Goal: Task Accomplishment & Management: Manage account settings

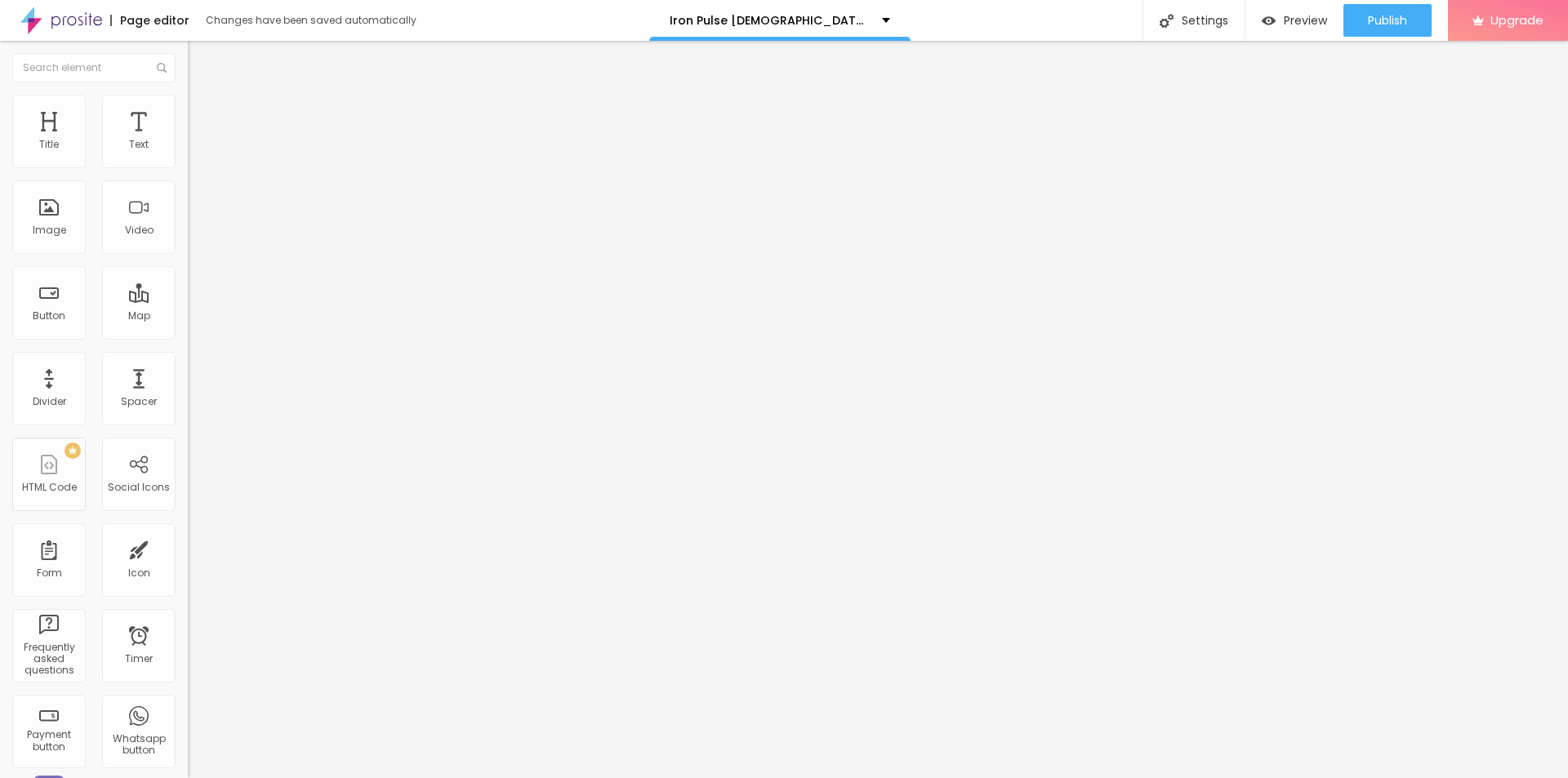
click at [203, 113] on span "Style" at bounding box center [214, 106] width 23 height 14
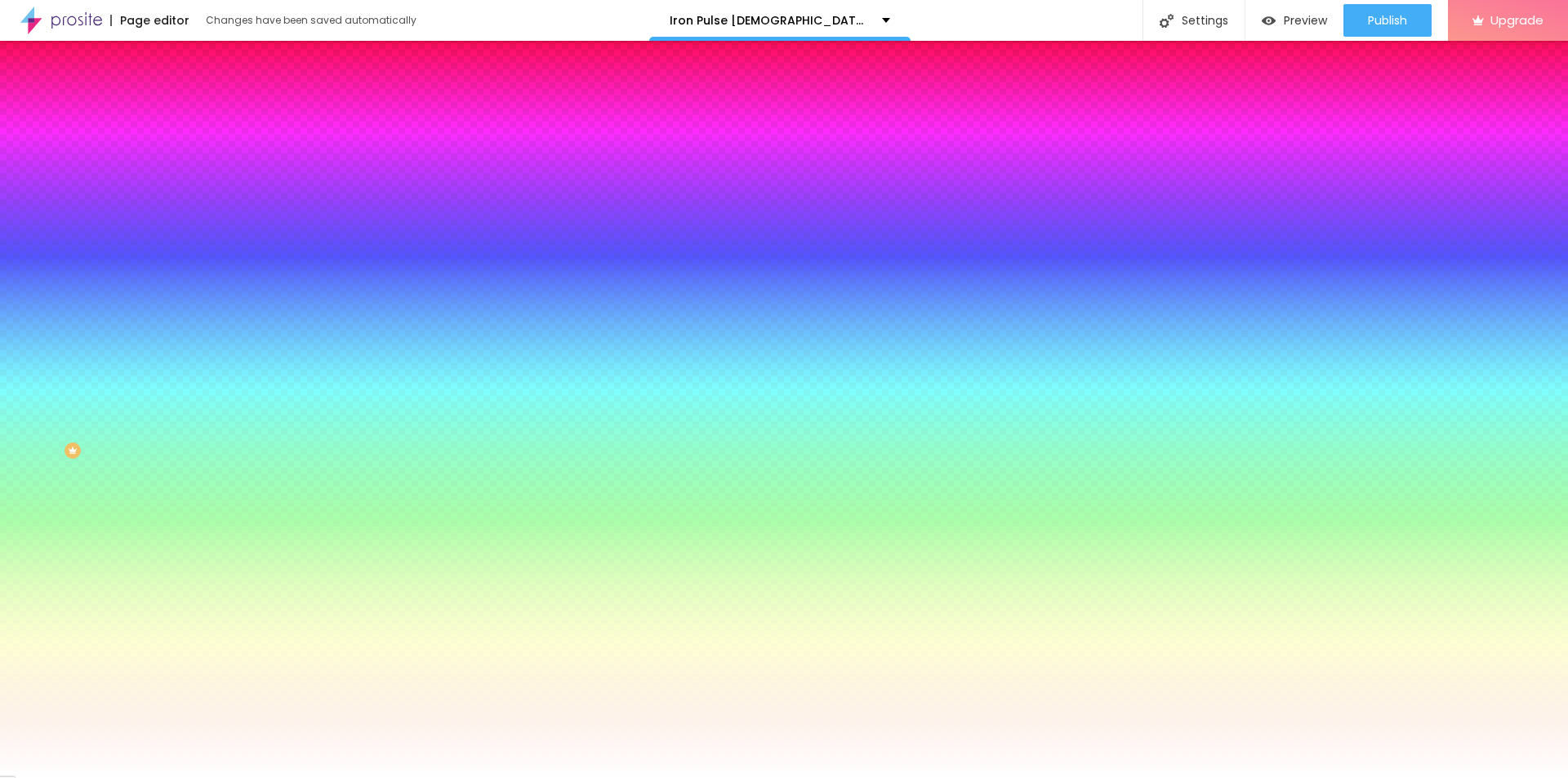
click at [188, 69] on button "Edit Coluna" at bounding box center [282, 60] width 188 height 37
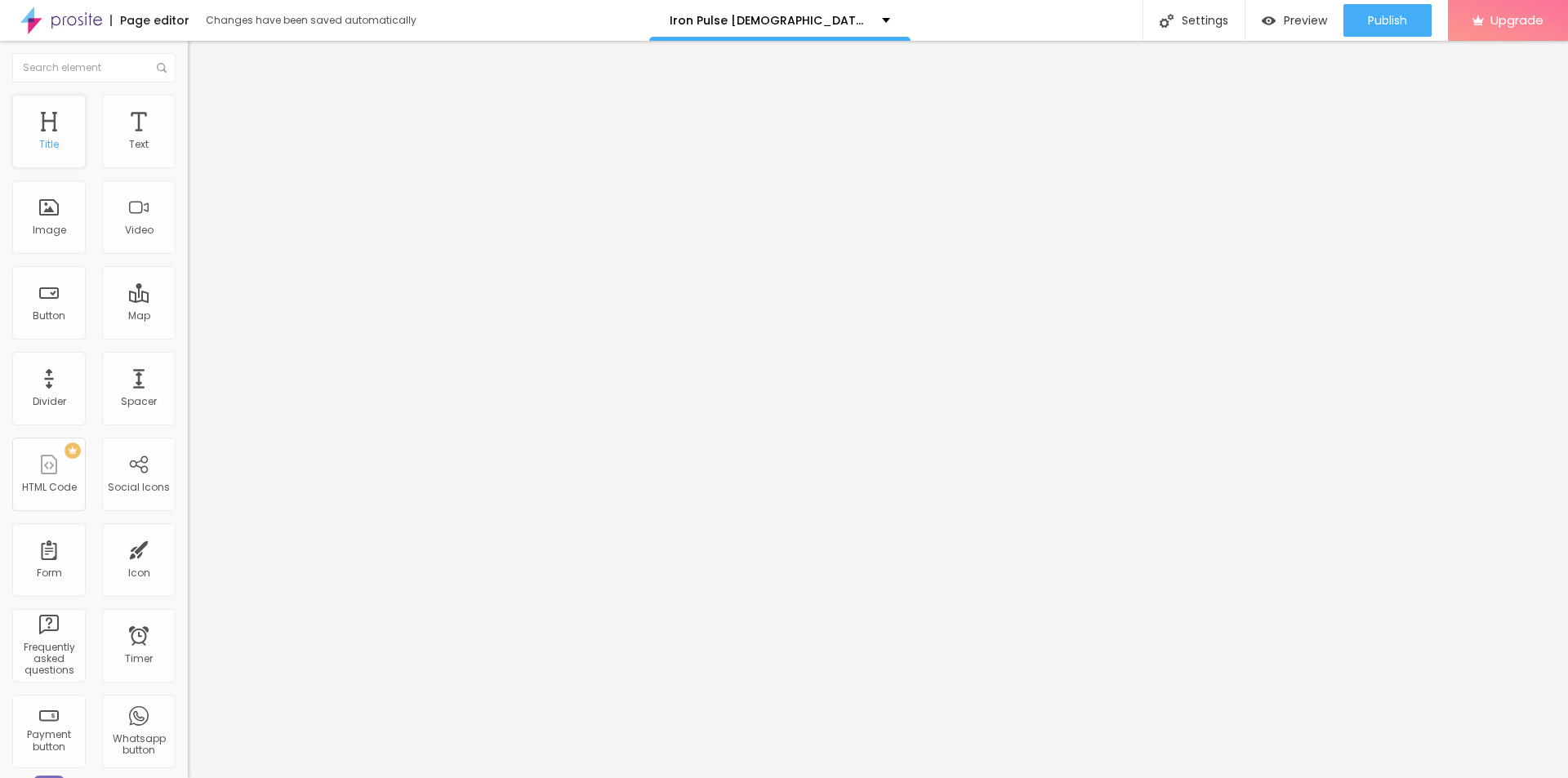
click at [52, 160] on div "Title" at bounding box center [49, 131] width 73 height 73
click at [188, 141] on span "Add image" at bounding box center [221, 133] width 67 height 14
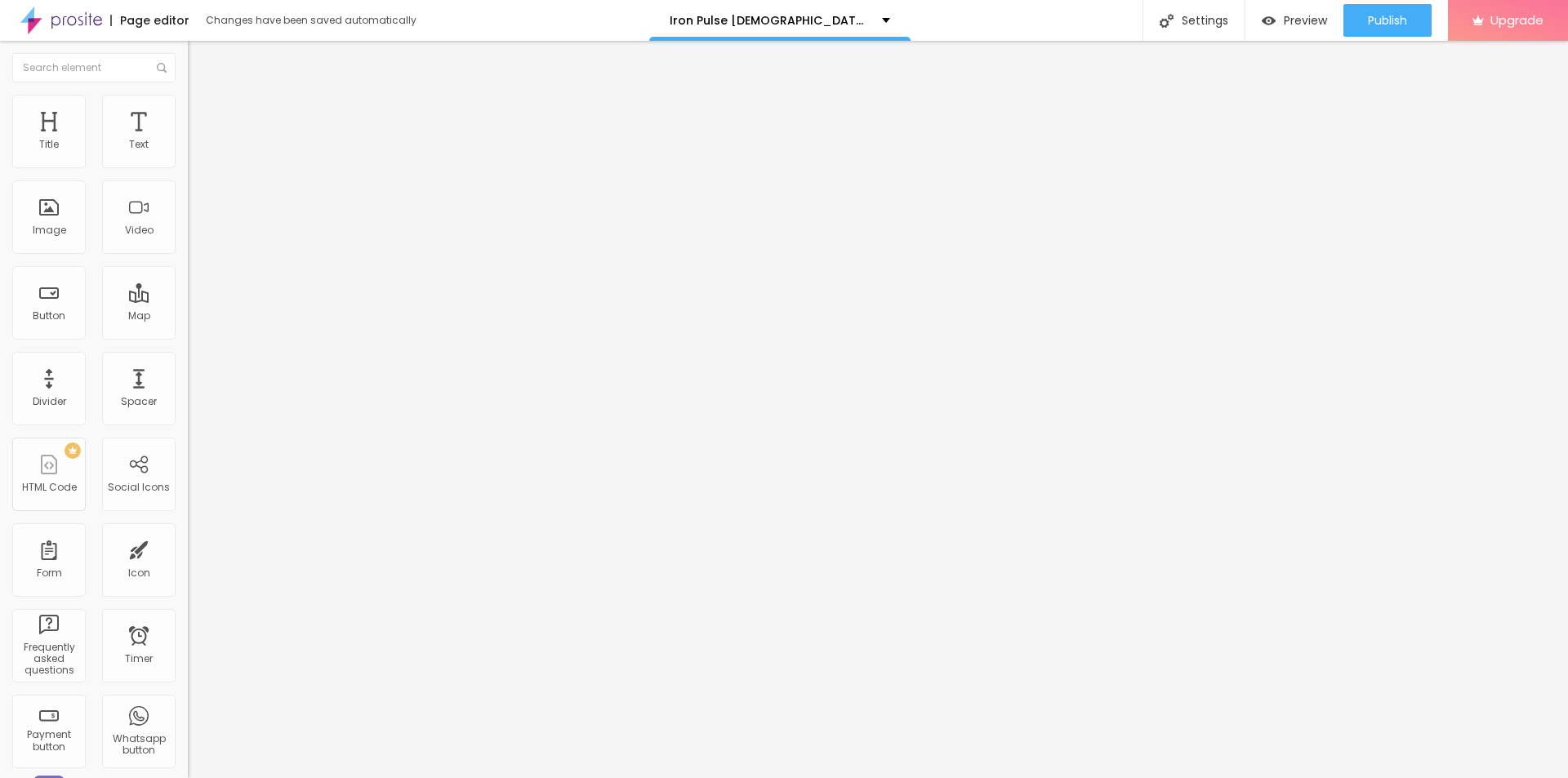
click at [188, 335] on input "https://" at bounding box center [286, 326] width 196 height 17
paste input "[DOMAIN_NAME][URL]"
type input "[URL][DOMAIN_NAME]"
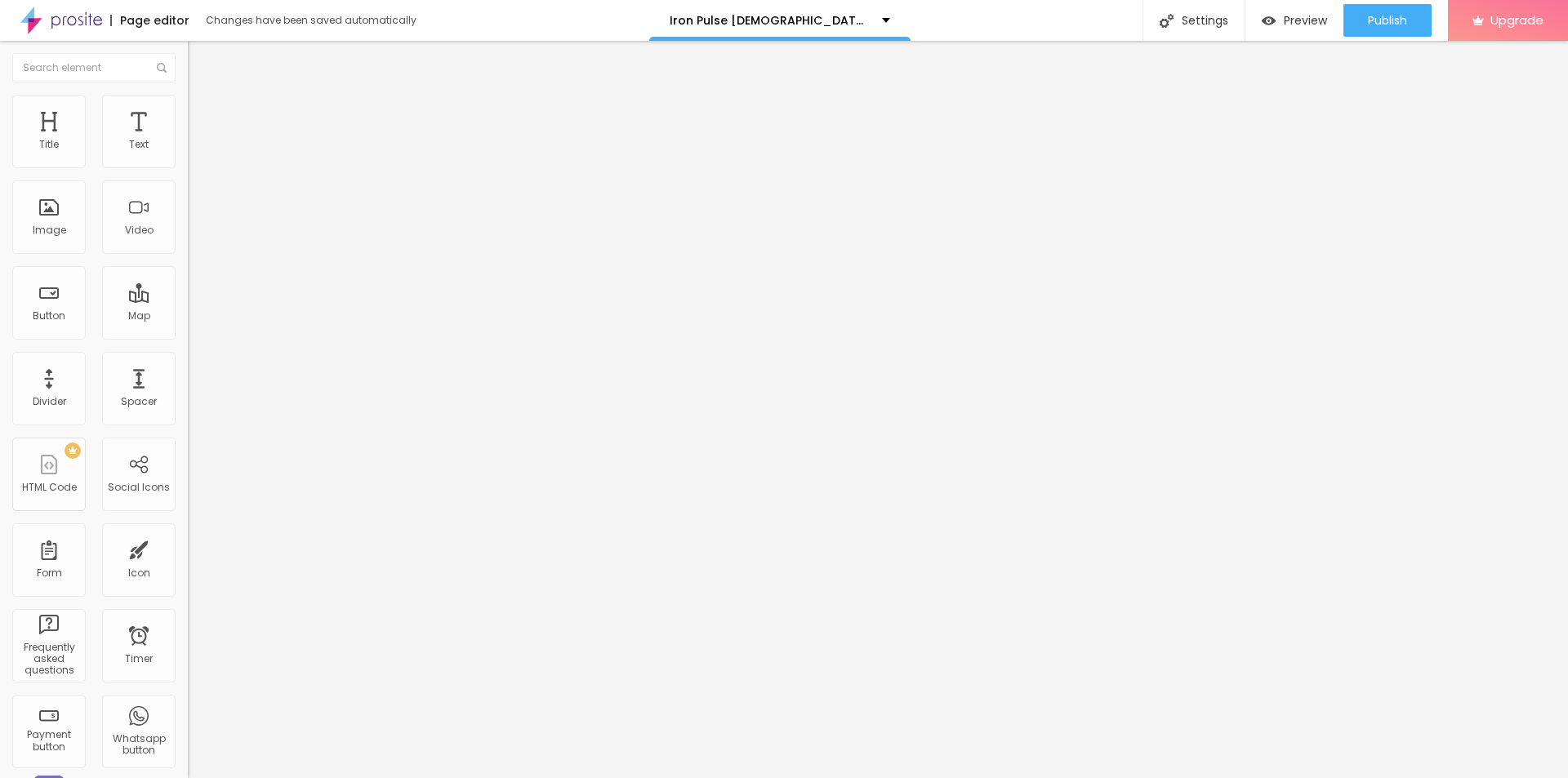
click at [188, 165] on input "text" at bounding box center [286, 157] width 196 height 17
paste input "Iron Pulse [DEMOGRAPHIC_DATA][MEDICAL_DATA]"
type input "Iron Pulse [DEMOGRAPHIC_DATA][MEDICAL_DATA]"
click at [188, 101] on img at bounding box center [195, 102] width 15 height 15
type input "95"
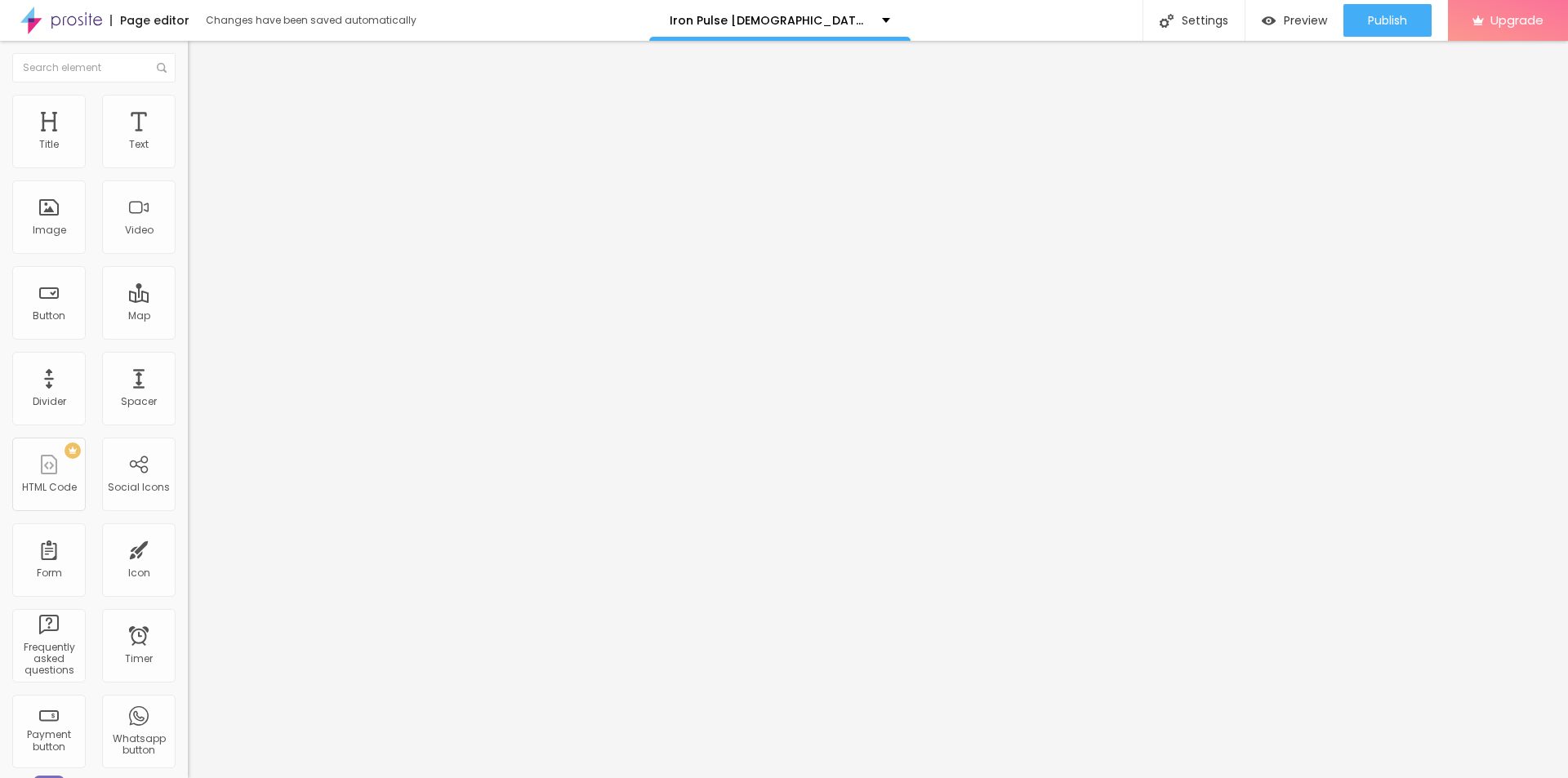
type input "95"
type input "90"
type input "85"
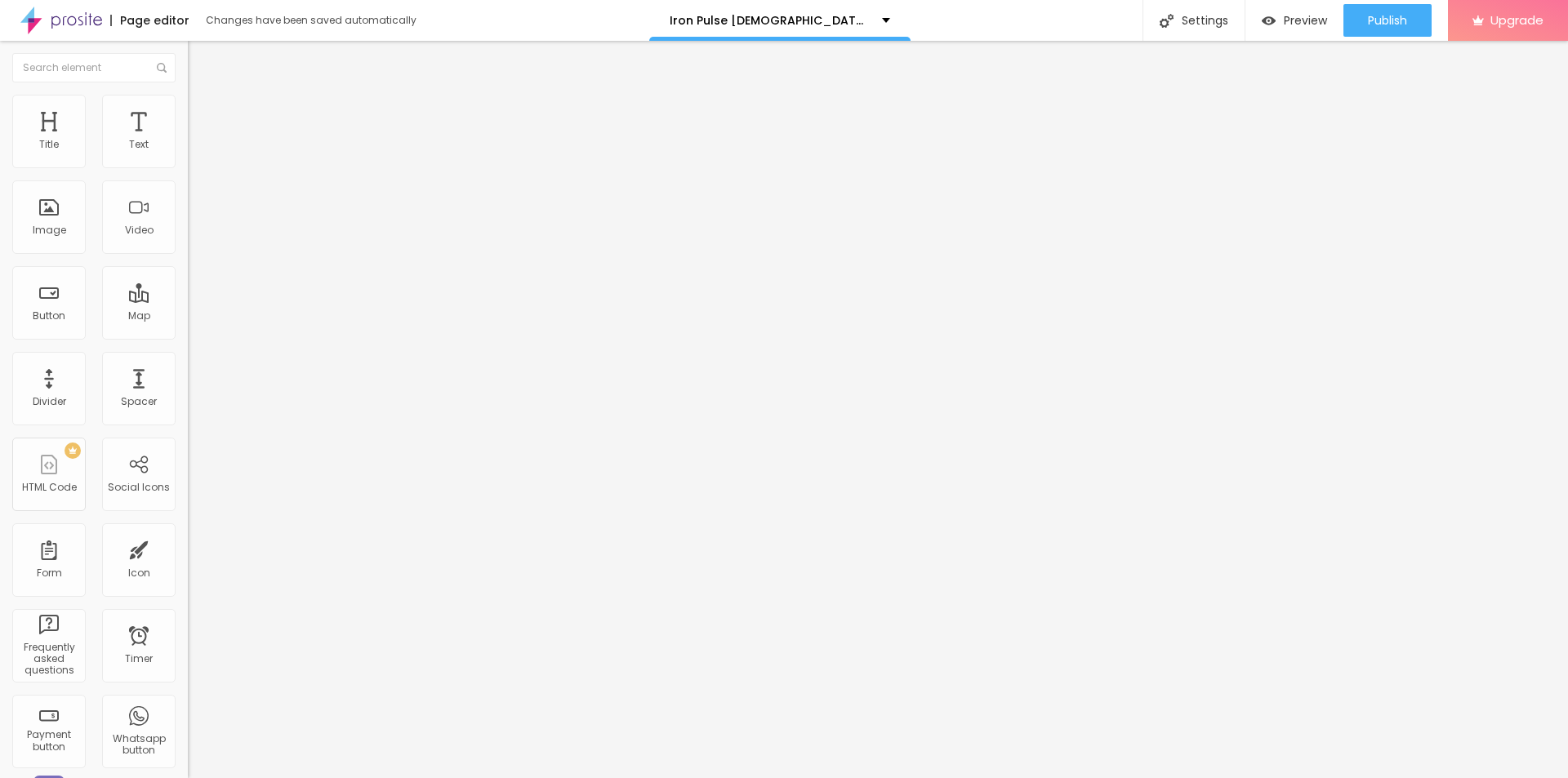
type input "80"
type input "75"
type input "70"
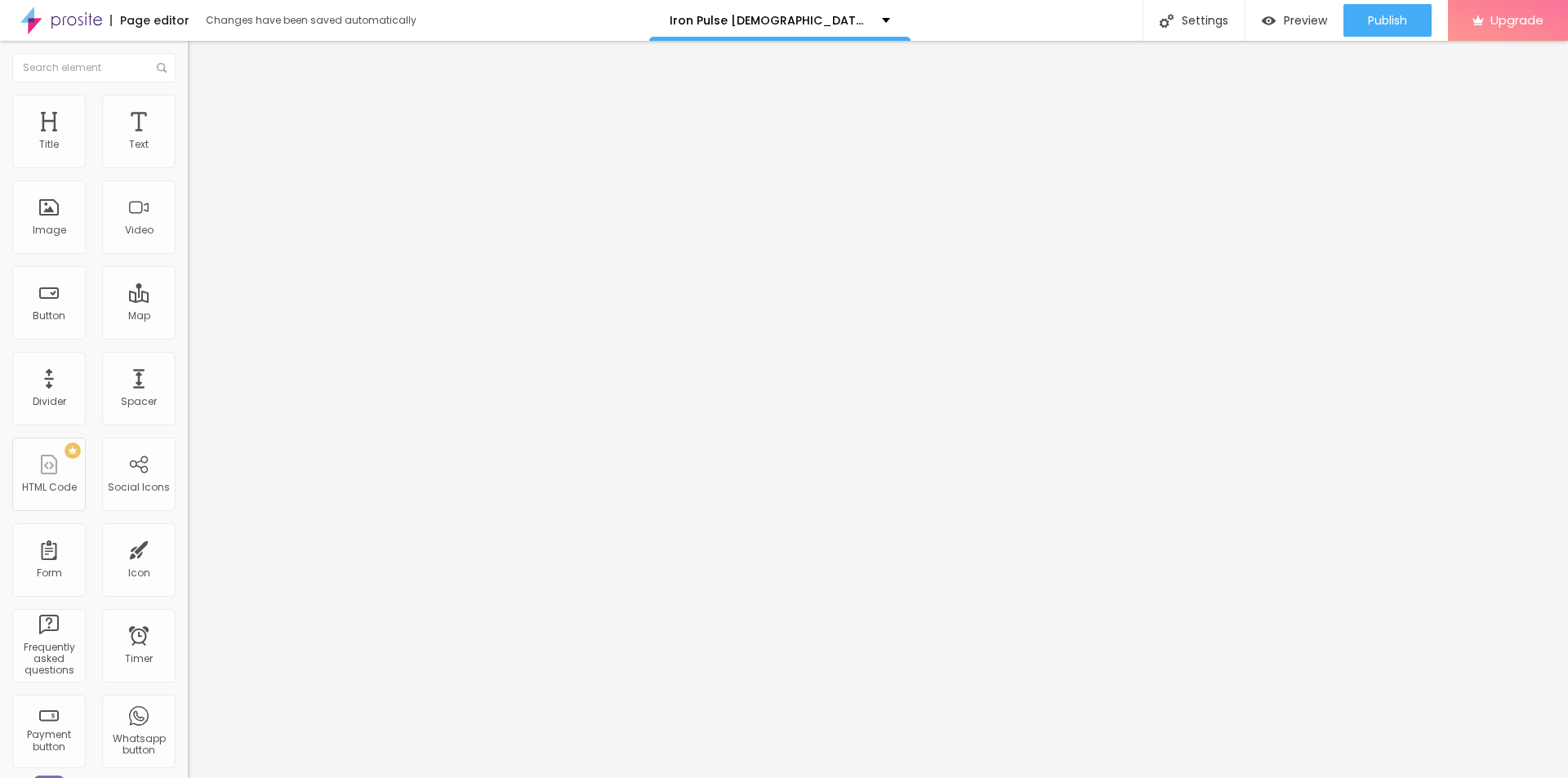
type input "70"
type input "65"
type input "60"
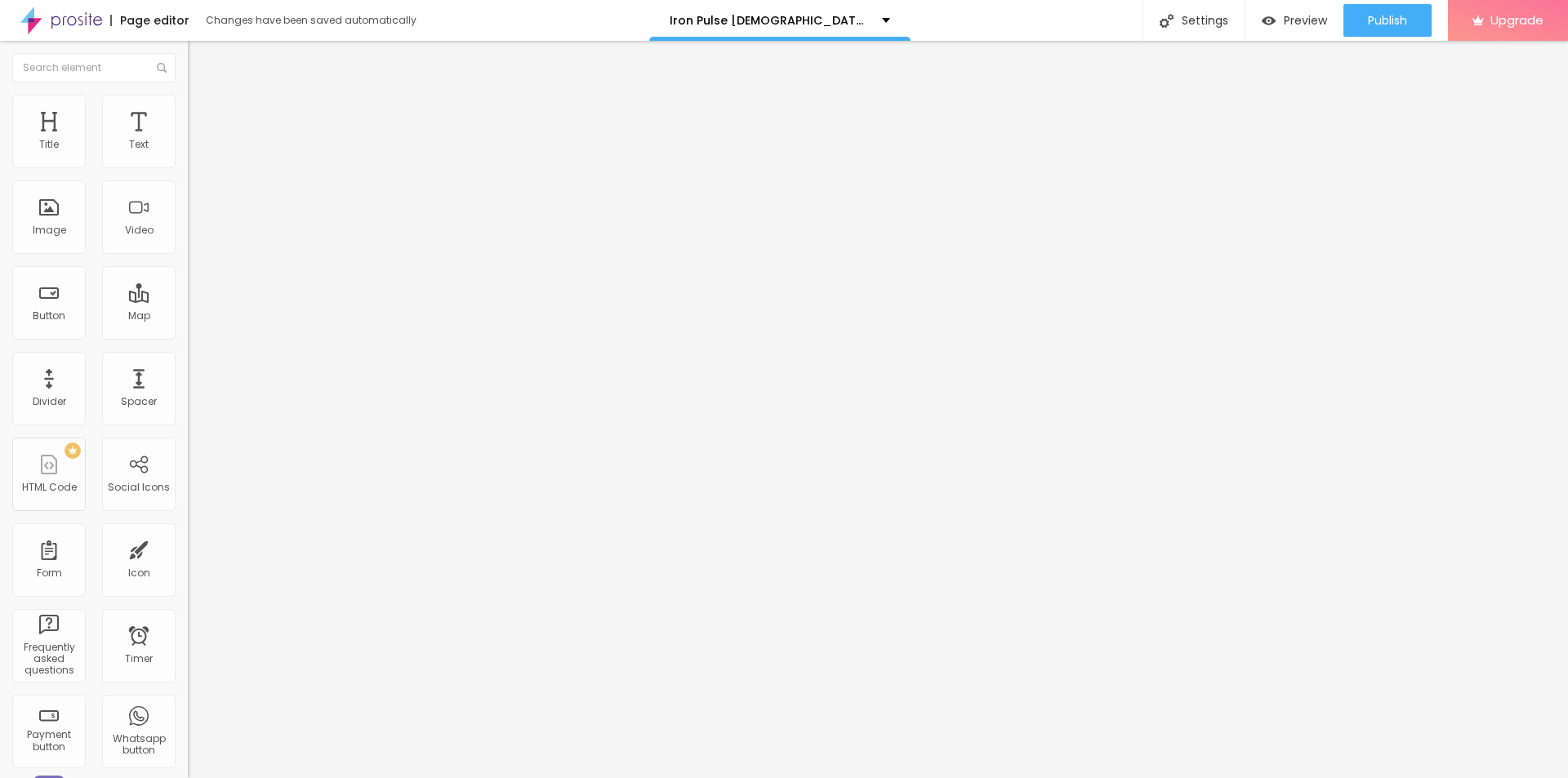
type input "55"
drag, startPoint x: 161, startPoint y: 175, endPoint x: 96, endPoint y: 174, distance: 65.0
type input "55"
click at [188, 167] on input "range" at bounding box center [241, 160] width 106 height 13
click at [188, 242] on button "button" at bounding box center [199, 233] width 23 height 18
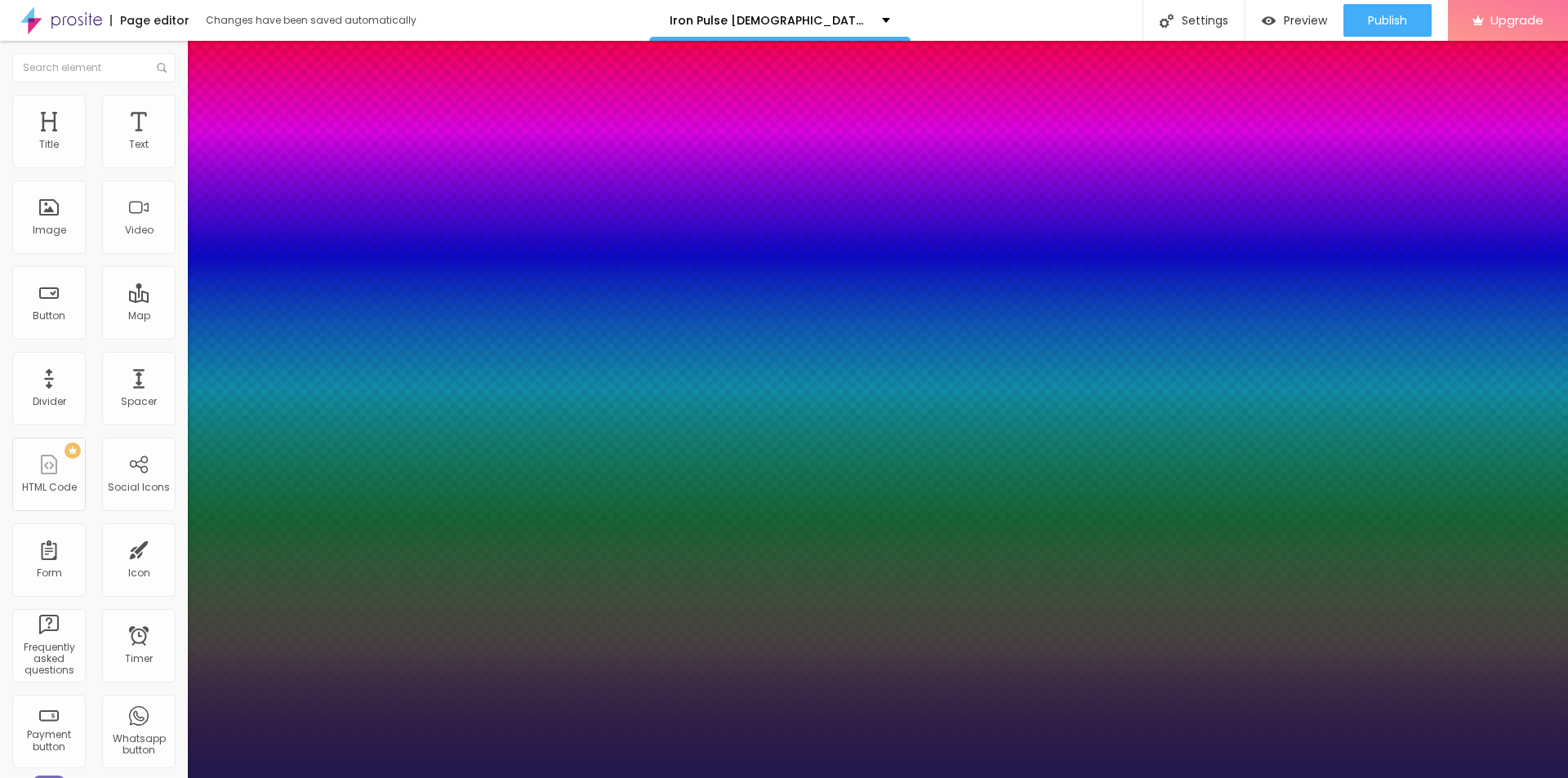
type input "1"
type input "16"
type input "1"
type input "17"
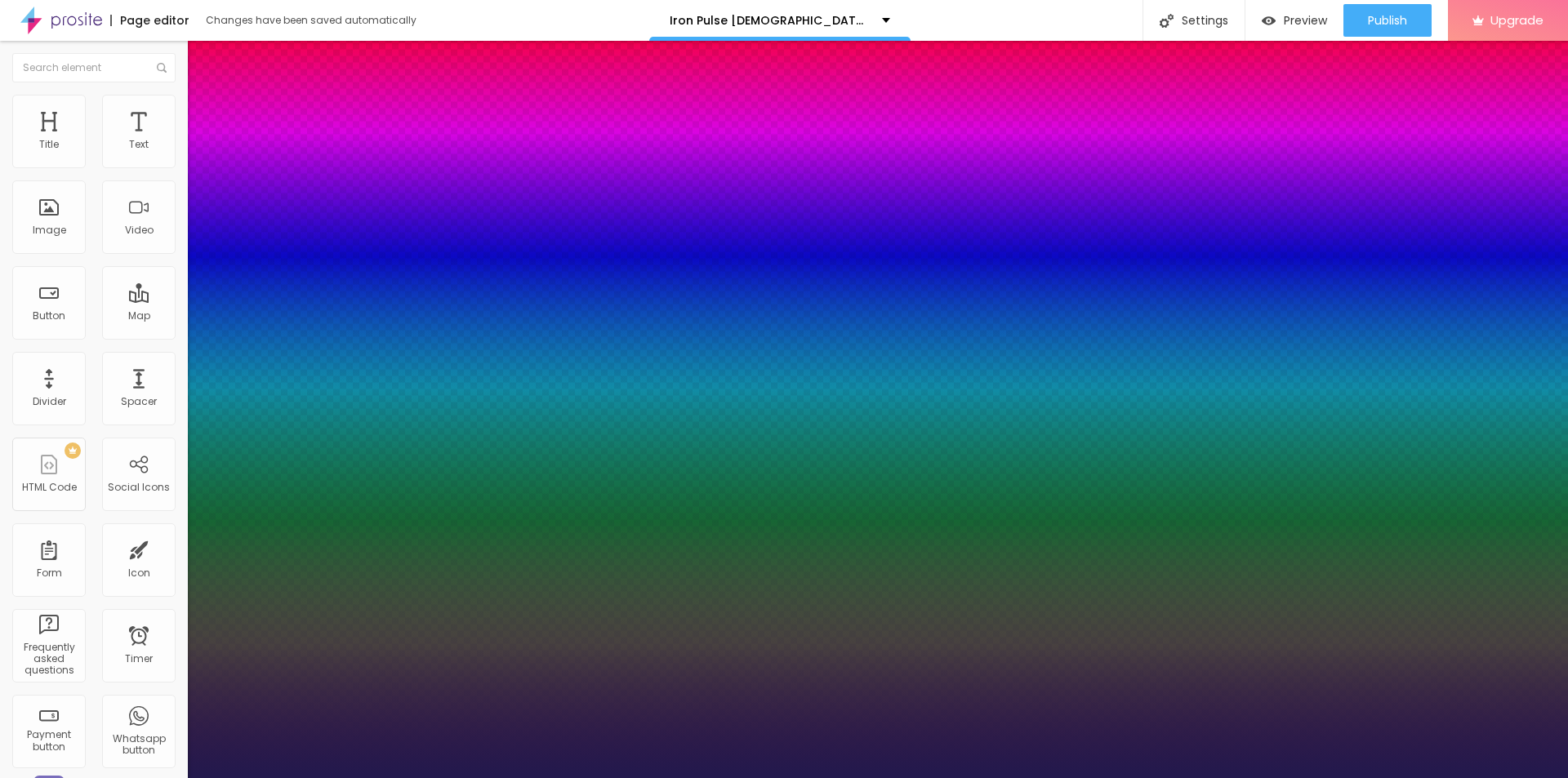
type input "1"
type input "18"
type input "1"
type input "20"
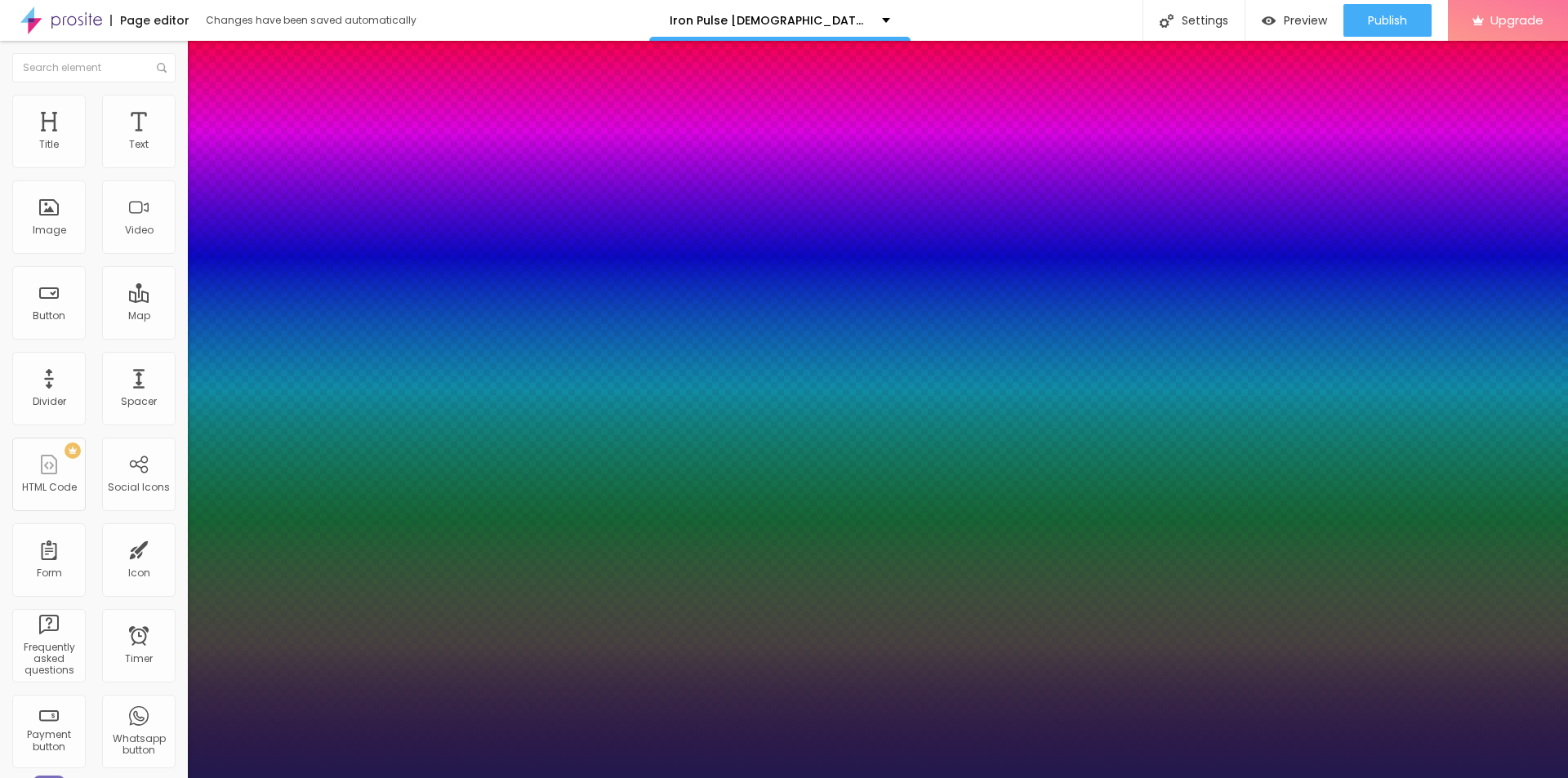
type input "20"
type input "1"
type input "21"
type input "1"
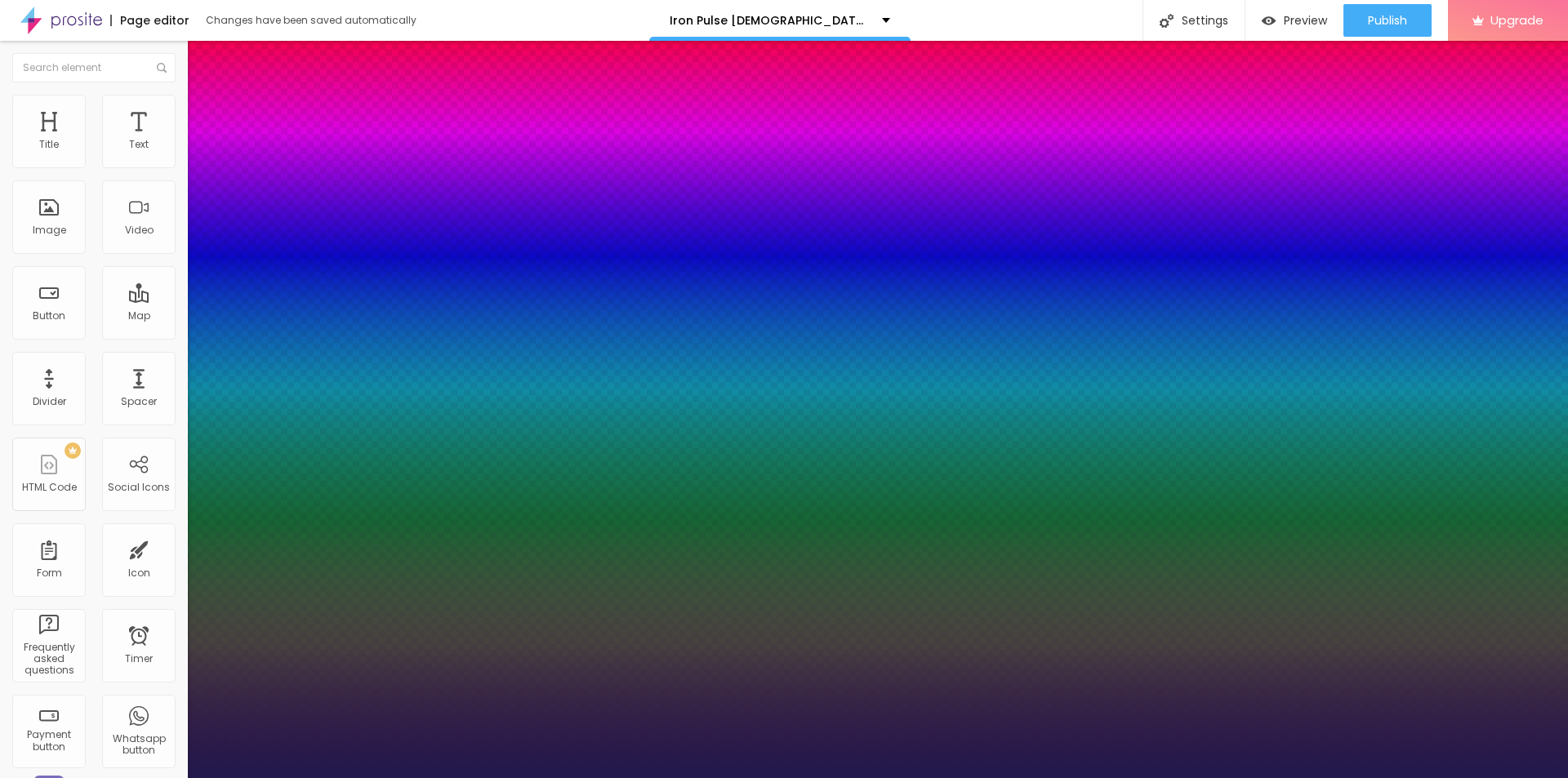
type input "22"
type input "1"
type input "24"
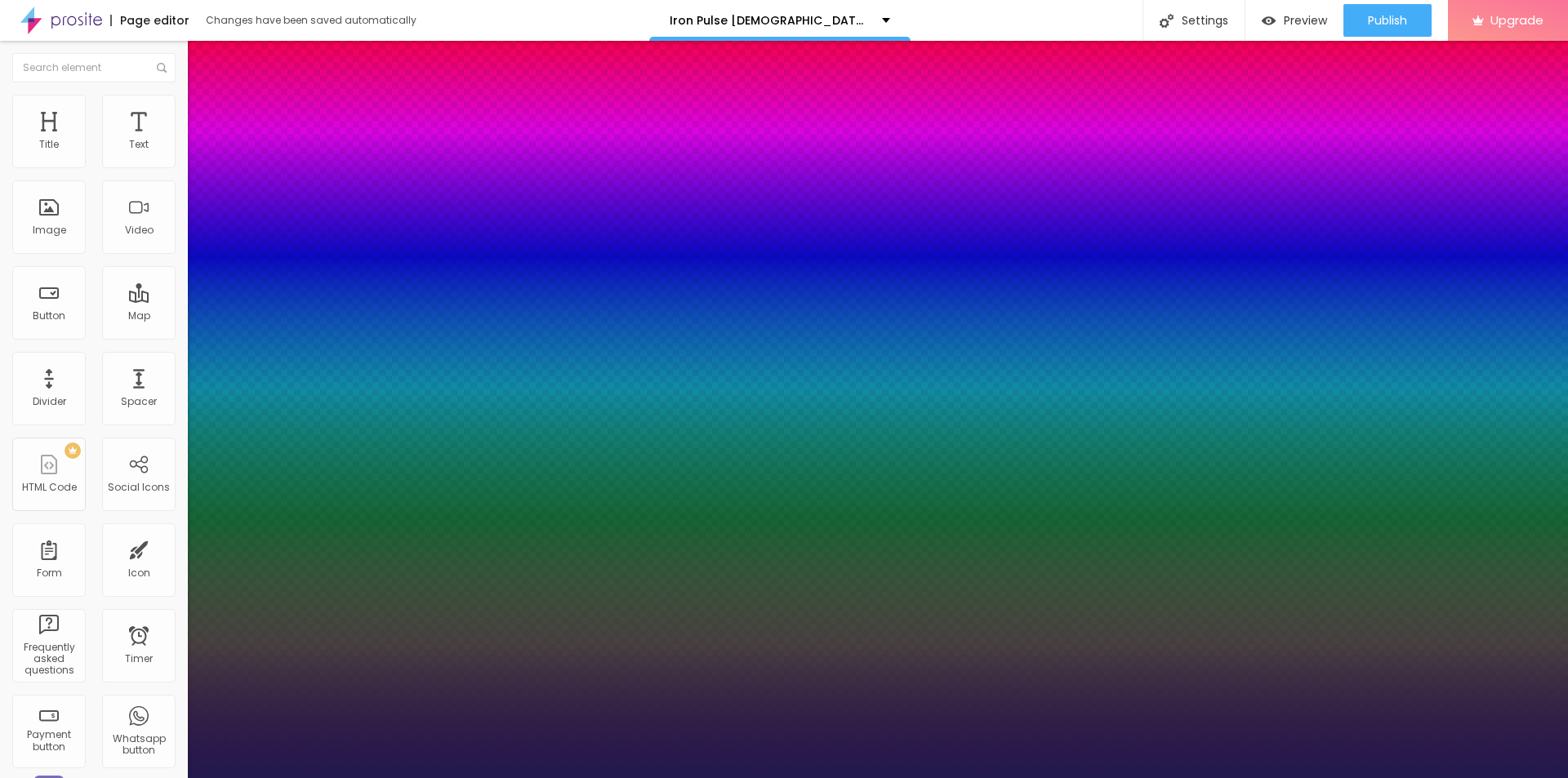
type input "1"
type input "26"
type input "1"
type input "27"
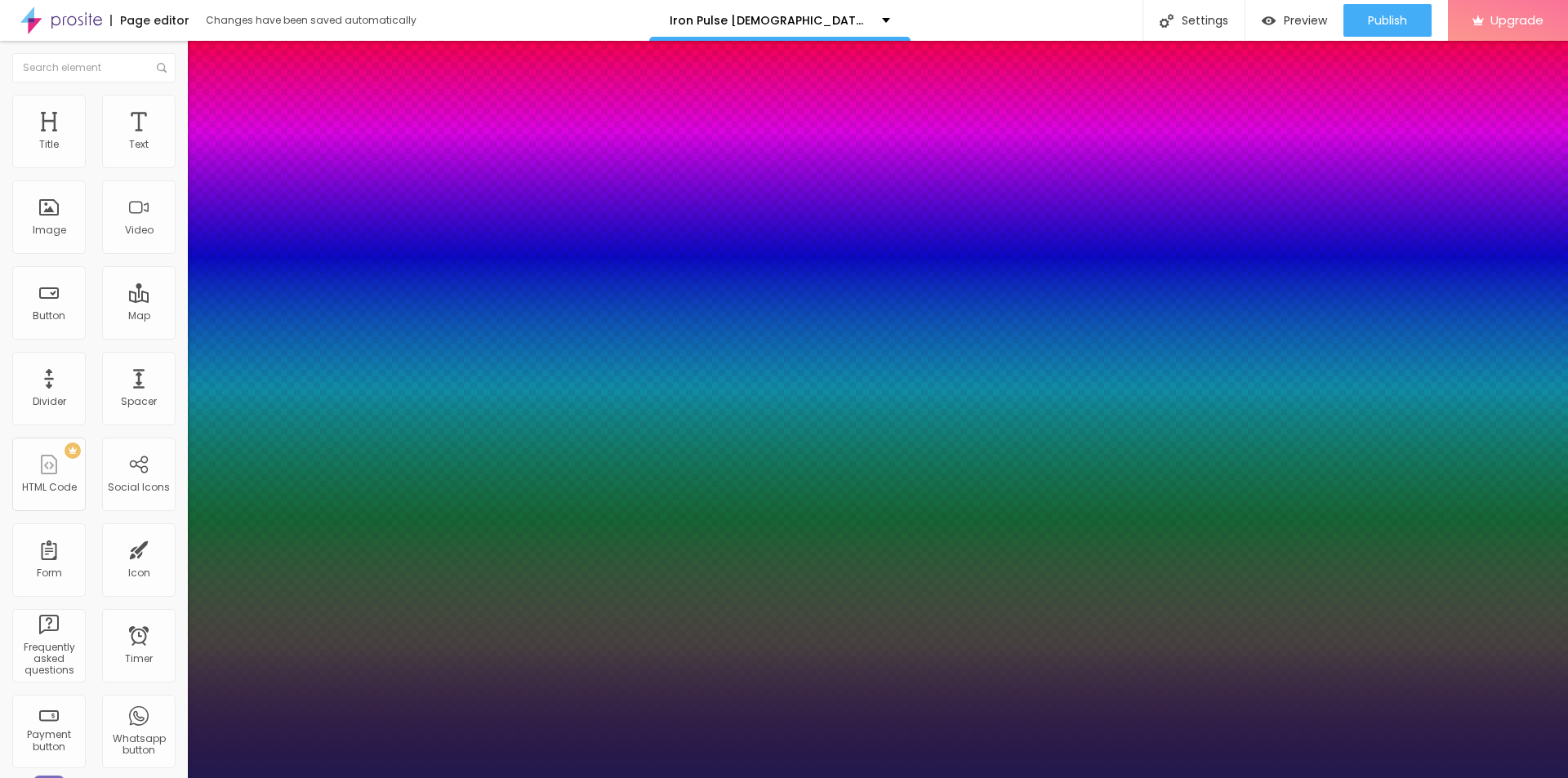
type input "27"
type input "1"
type input "28"
type input "1"
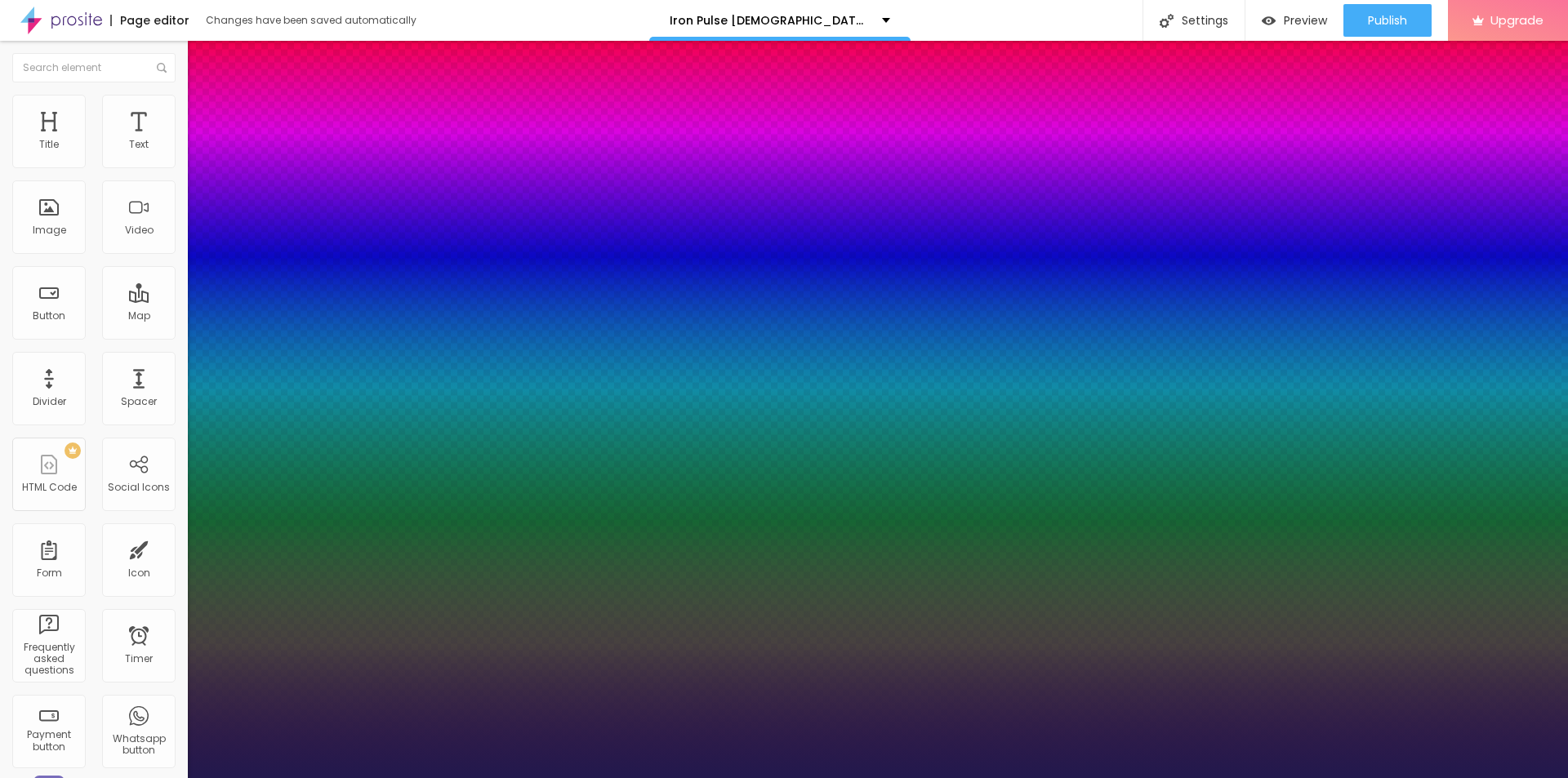
type input "29"
type input "1"
type input "33"
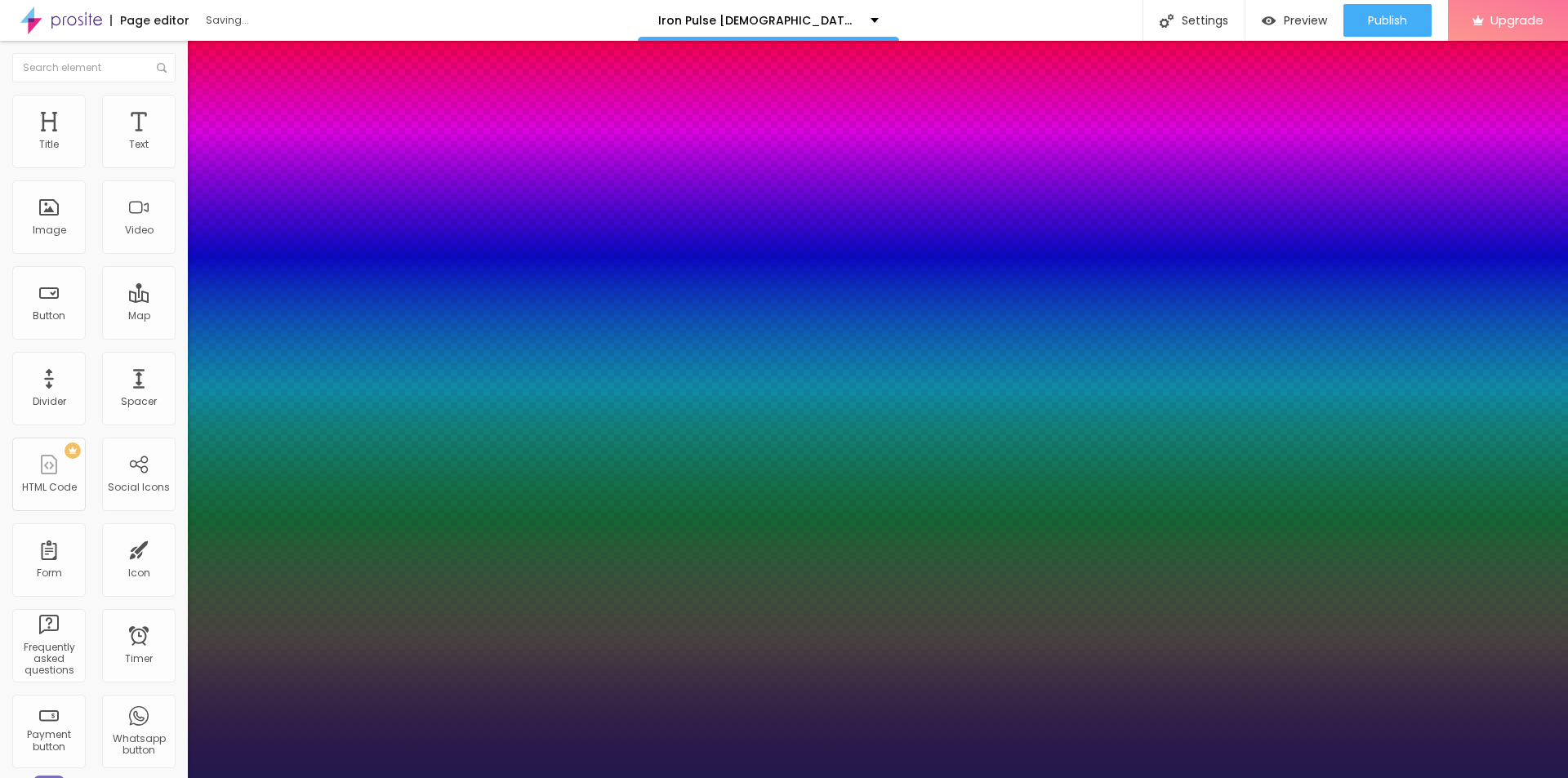
type input "1"
type input "32"
type input "1"
drag, startPoint x: 217, startPoint y: 456, endPoint x: 241, endPoint y: 462, distance: 24.7
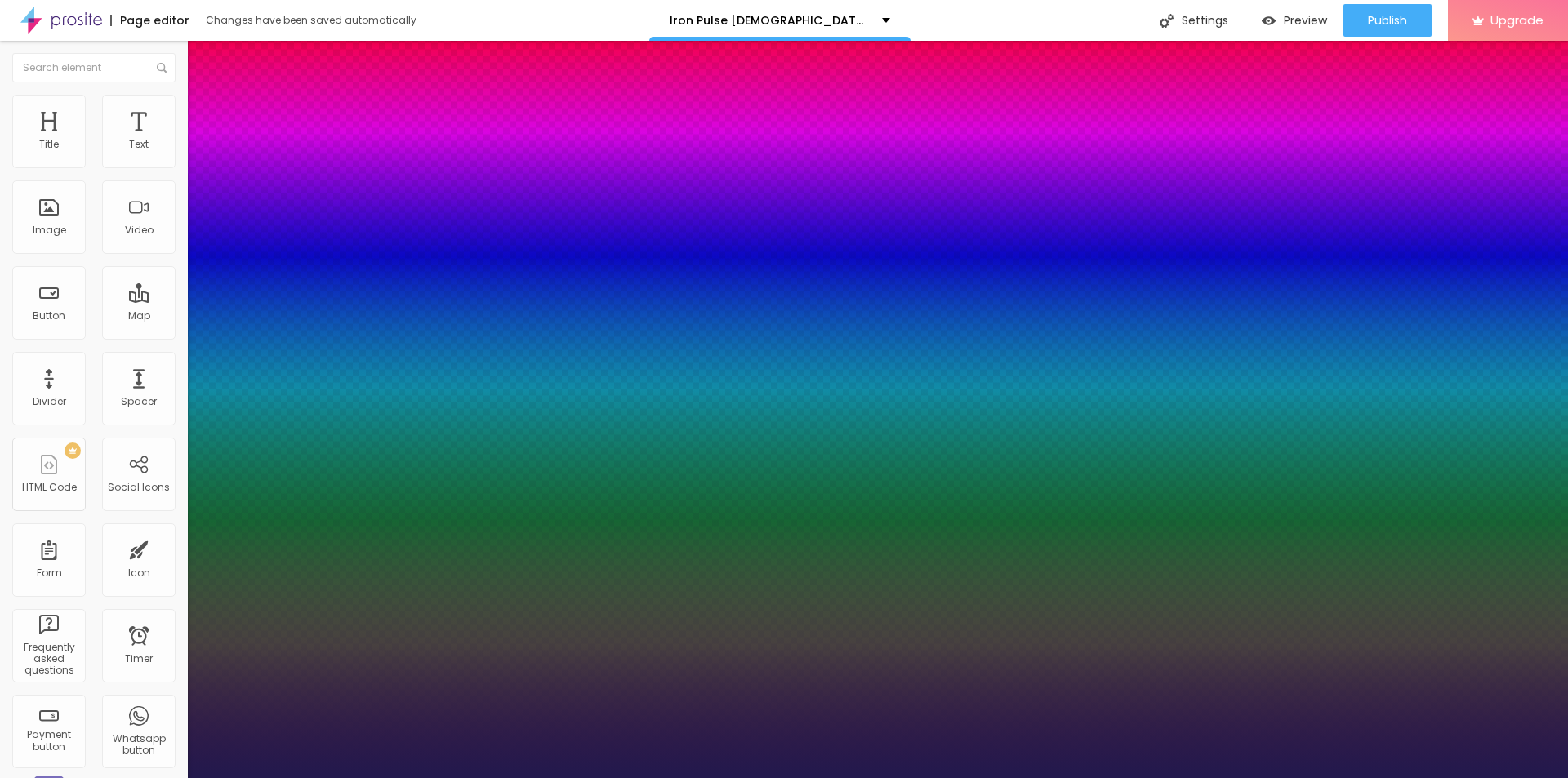
type input "32"
click at [712, 777] on div at bounding box center [784, 778] width 1568 height 0
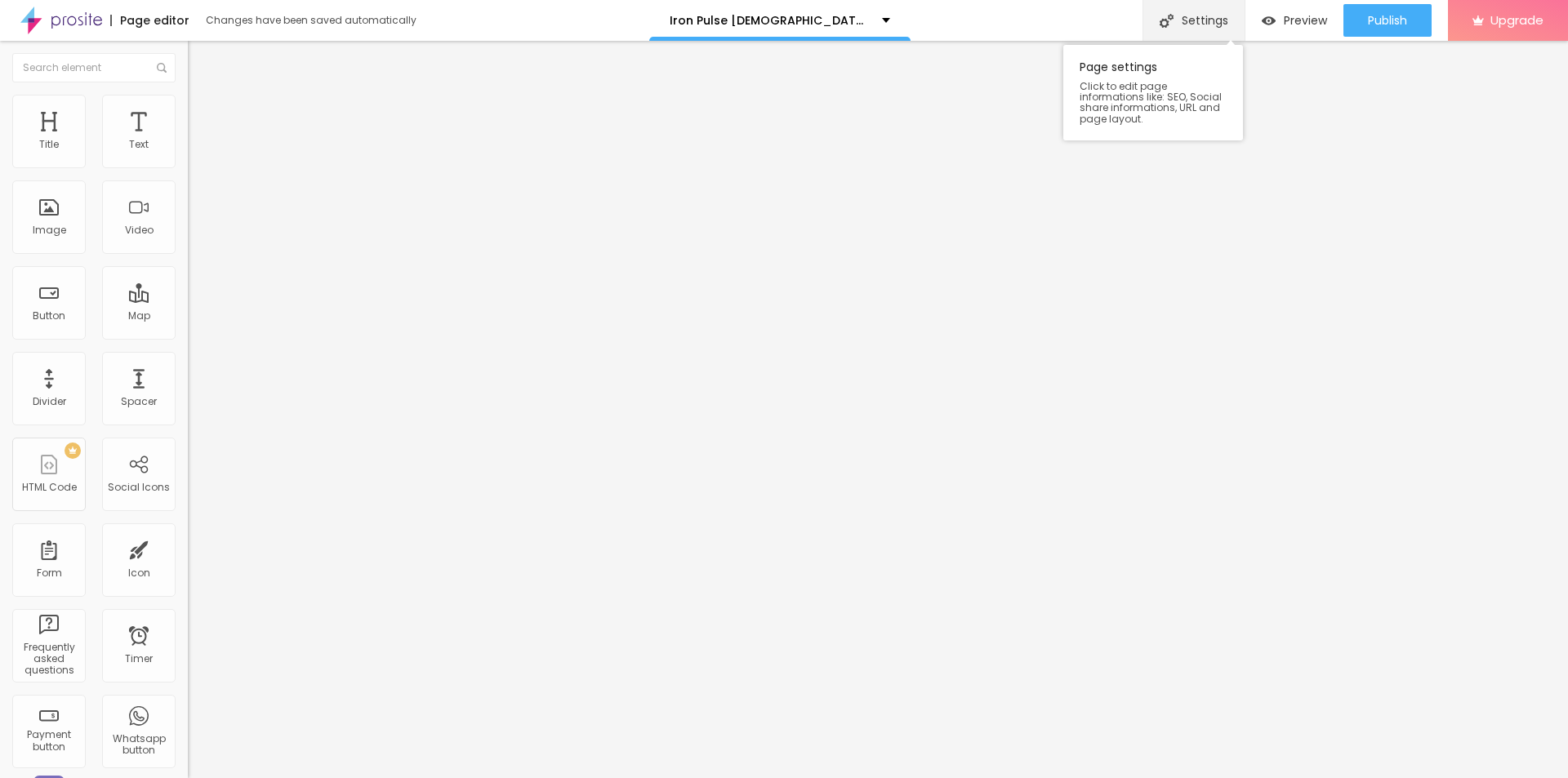
click at [1195, 12] on div "Settings" at bounding box center [1193, 21] width 102 height 41
drag, startPoint x: 749, startPoint y: 461, endPoint x: 598, endPoint y: 458, distance: 151.0
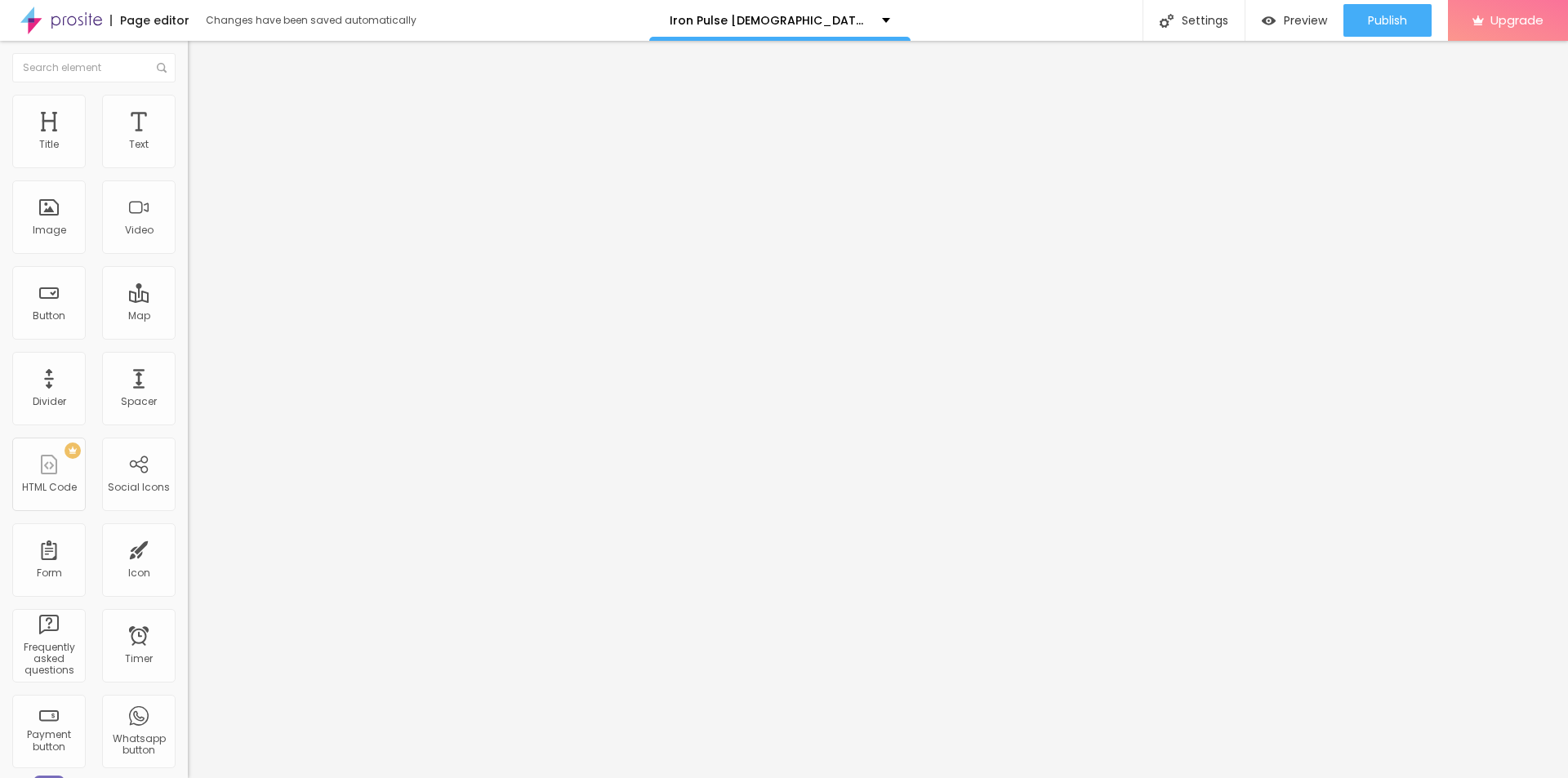
copy span "Social share title"
paste input "Iron Pulse [DEMOGRAPHIC_DATA][MEDICAL_DATA] | Unlock Energy, Vitality & Passion"
type input "Iron Pulse [DEMOGRAPHIC_DATA][MEDICAL_DATA] | Unlock Energy, Vitality & Passion"
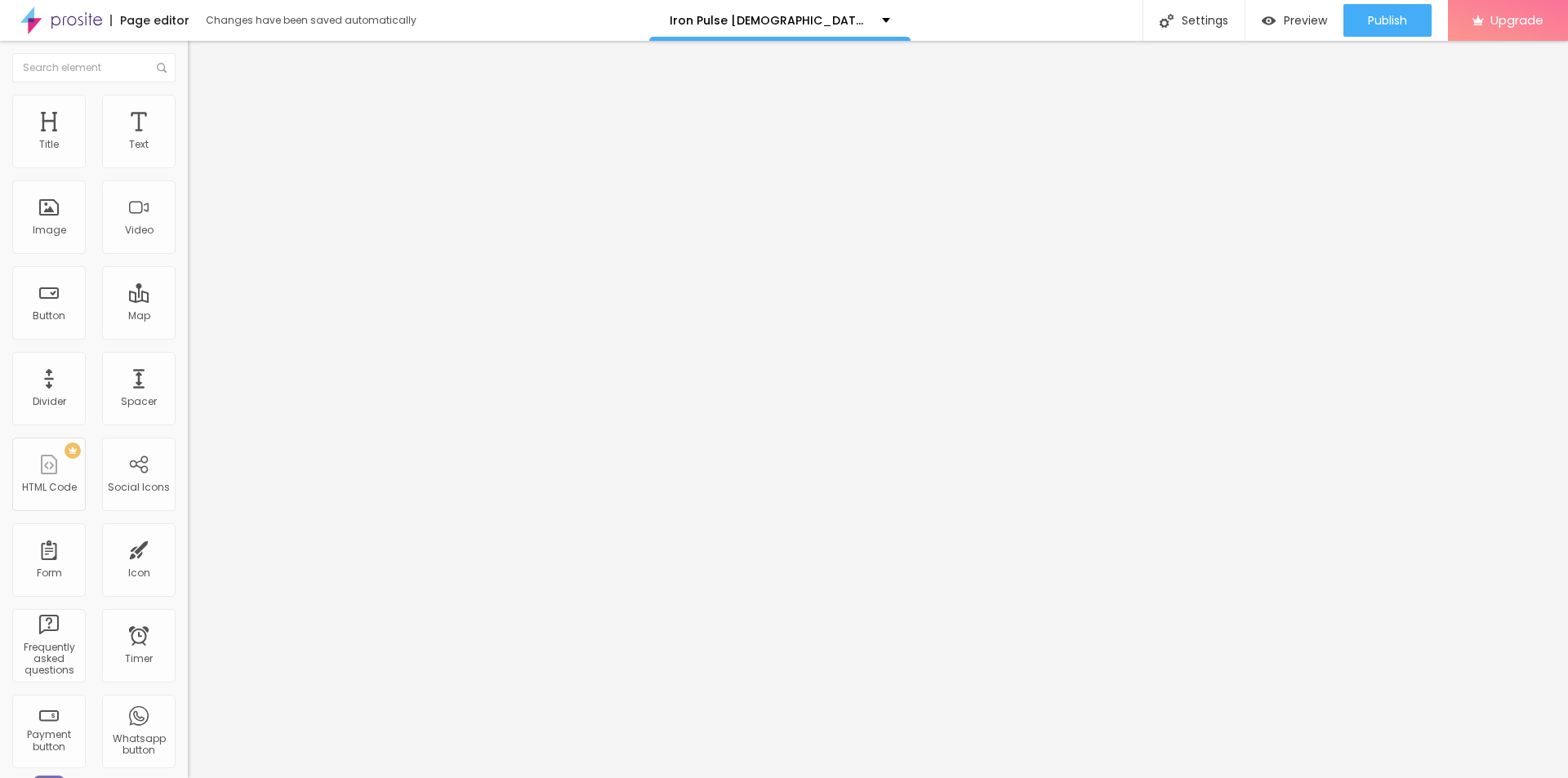
drag, startPoint x: 769, startPoint y: 534, endPoint x: 601, endPoint y: 539, distance: 168.1
copy span "Social share descripton"
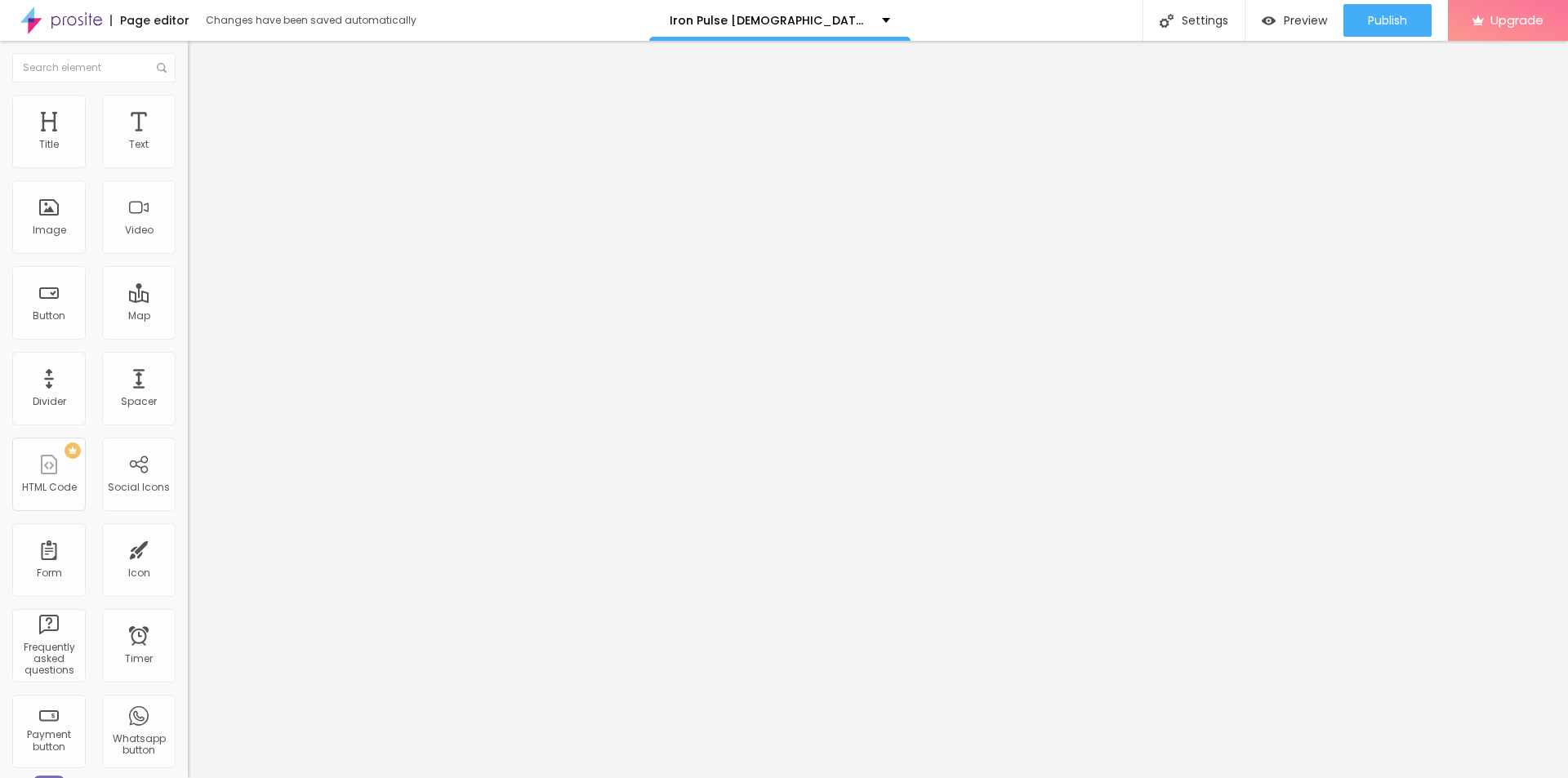
paste textarea "Boost stamina, energy, and confidence with Iron Pulse [DEMOGRAPHIC_DATA][MEDICA…"
type textarea "Boost stamina, energy, and confidence with Iron Pulse [DEMOGRAPHIC_DATA][MEDICA…"
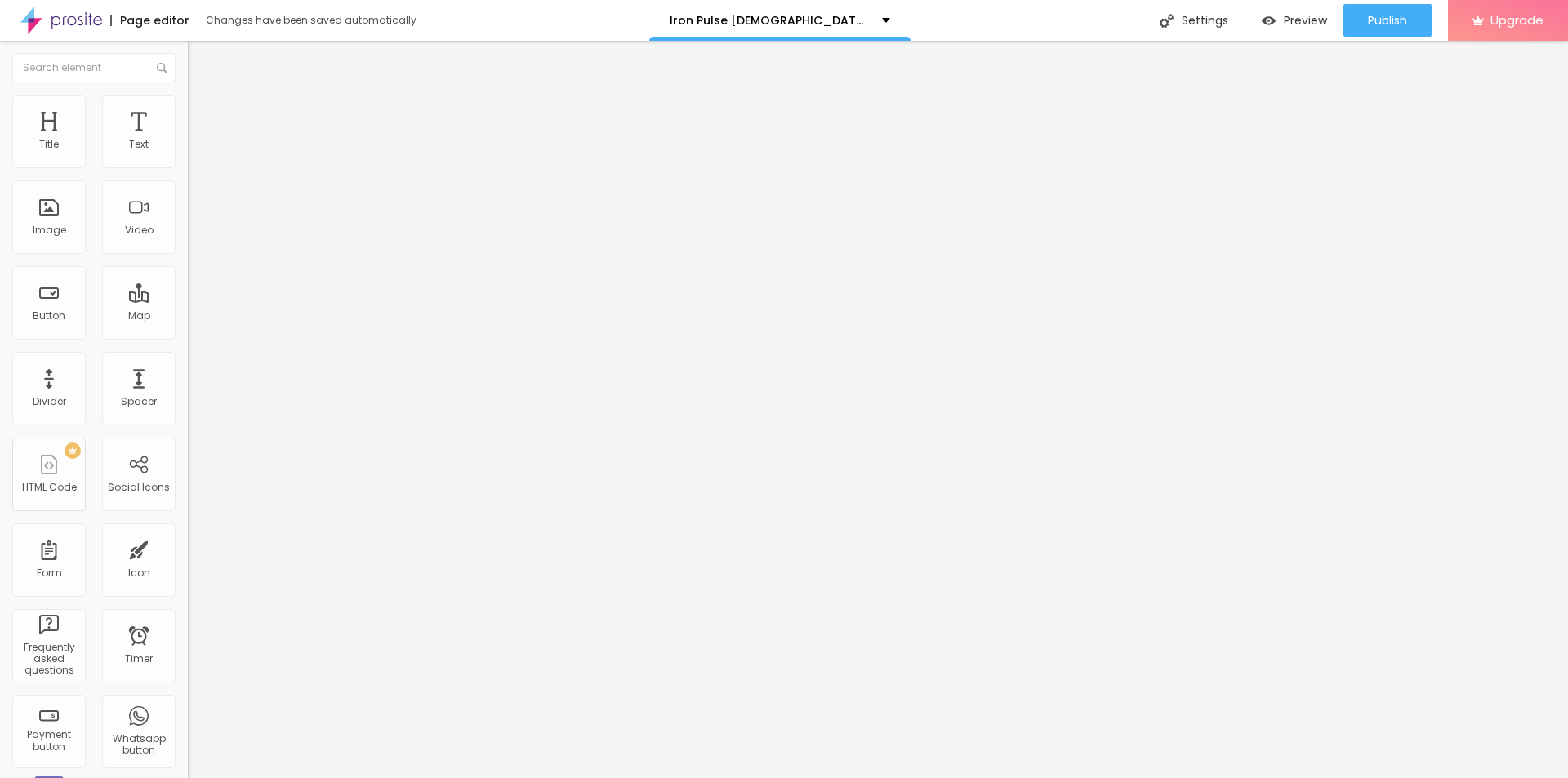
paste input "Iron Pulse [DEMOGRAPHIC_DATA][MEDICAL_DATA]"
paste input "We Tested It for 90 Days the Real Science Behind"
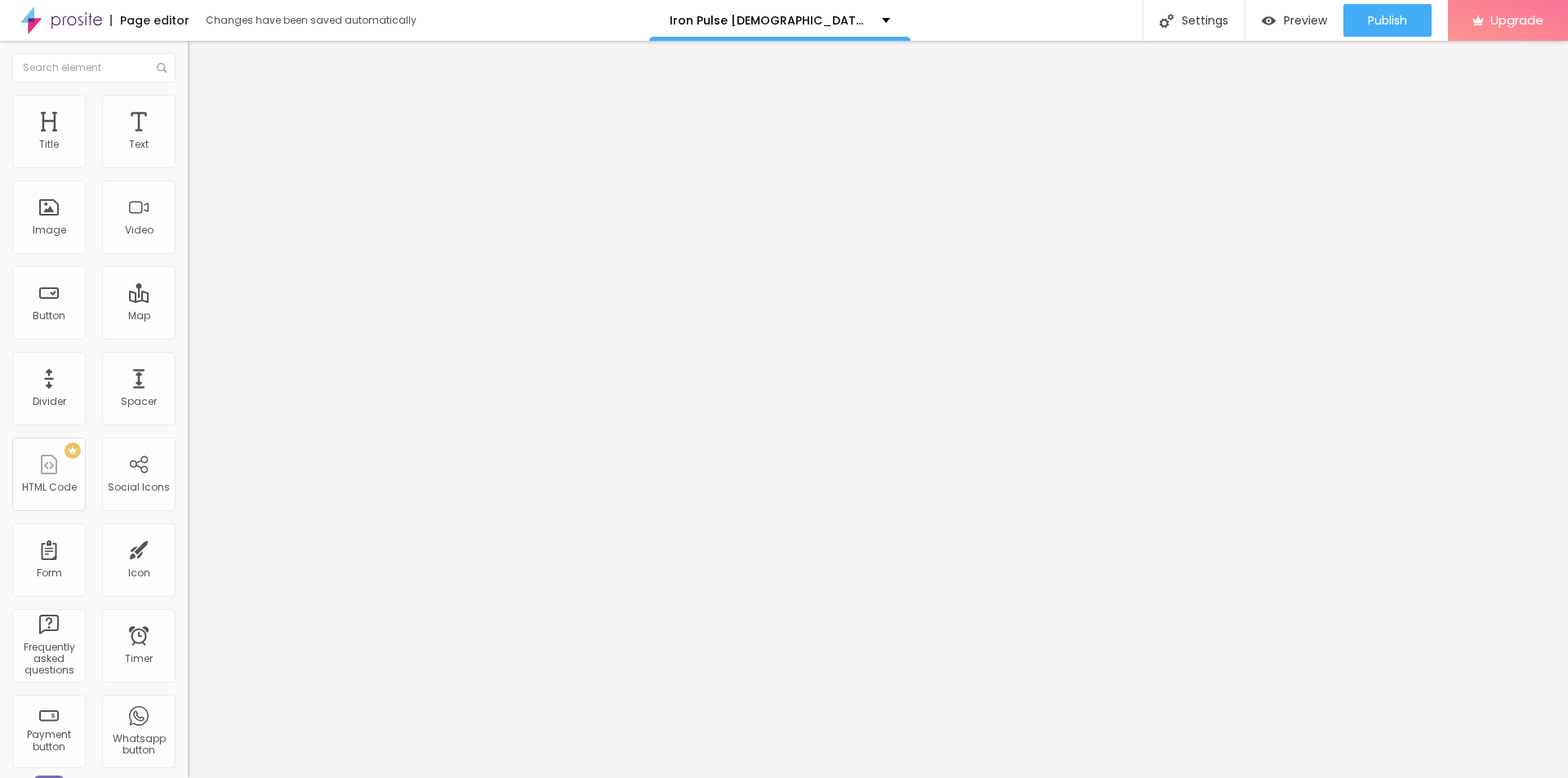
scroll to position [0, 20]
type input "Iron Pulse [DEMOGRAPHIC_DATA][MEDICAL_DATA] We Tested It for 90 Days the Real S…"
paste textarea "Iron Pulse [DEMOGRAPHIC_DATA][MEDICAL_DATA] fuels stamina, boosts libido, and e…"
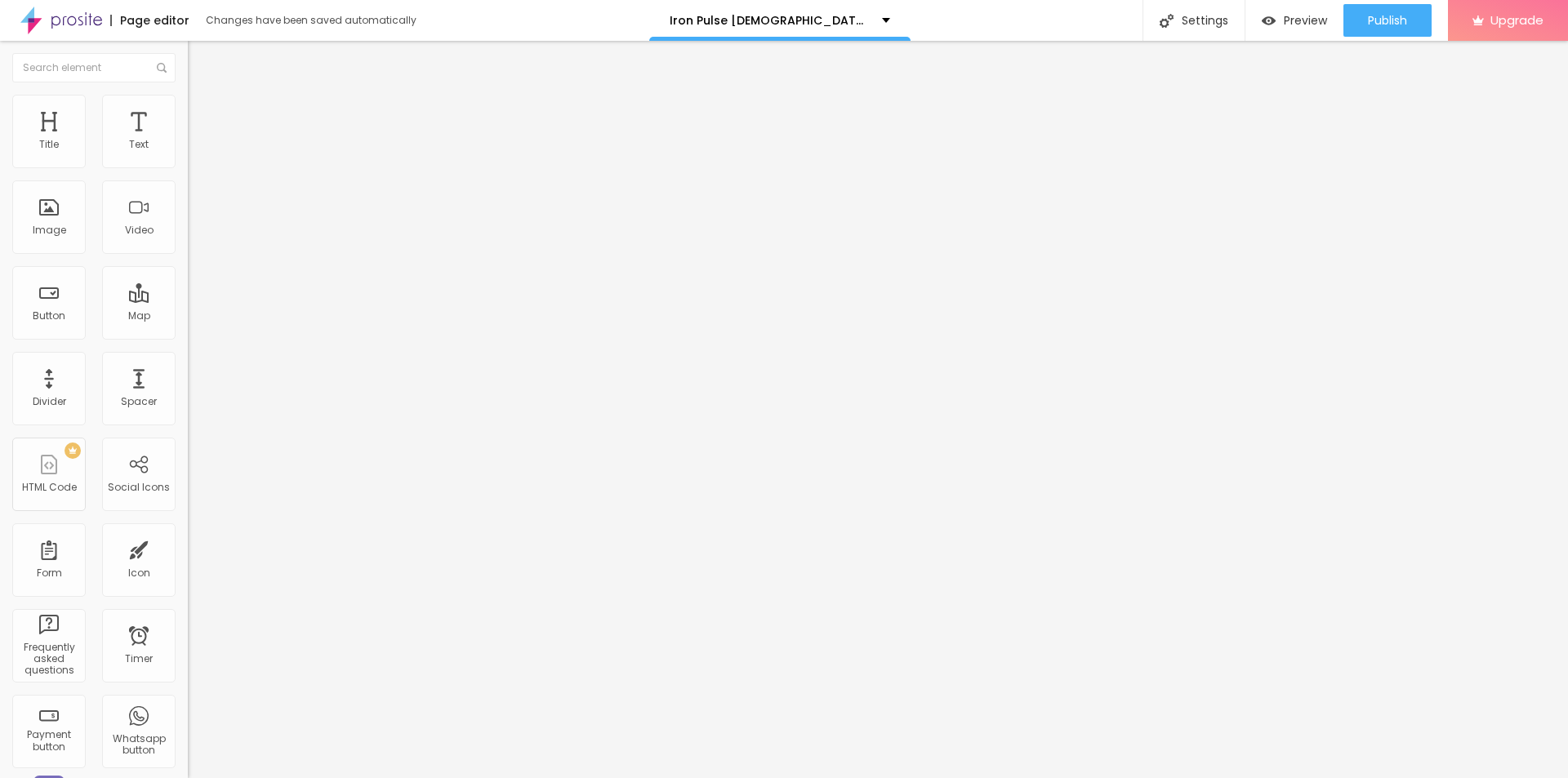
type textarea "Iron Pulse [DEMOGRAPHIC_DATA][MEDICAL_DATA] fuels stamina, boosts libido, and e…"
drag, startPoint x: 804, startPoint y: 369, endPoint x: 592, endPoint y: 371, distance: 212.0
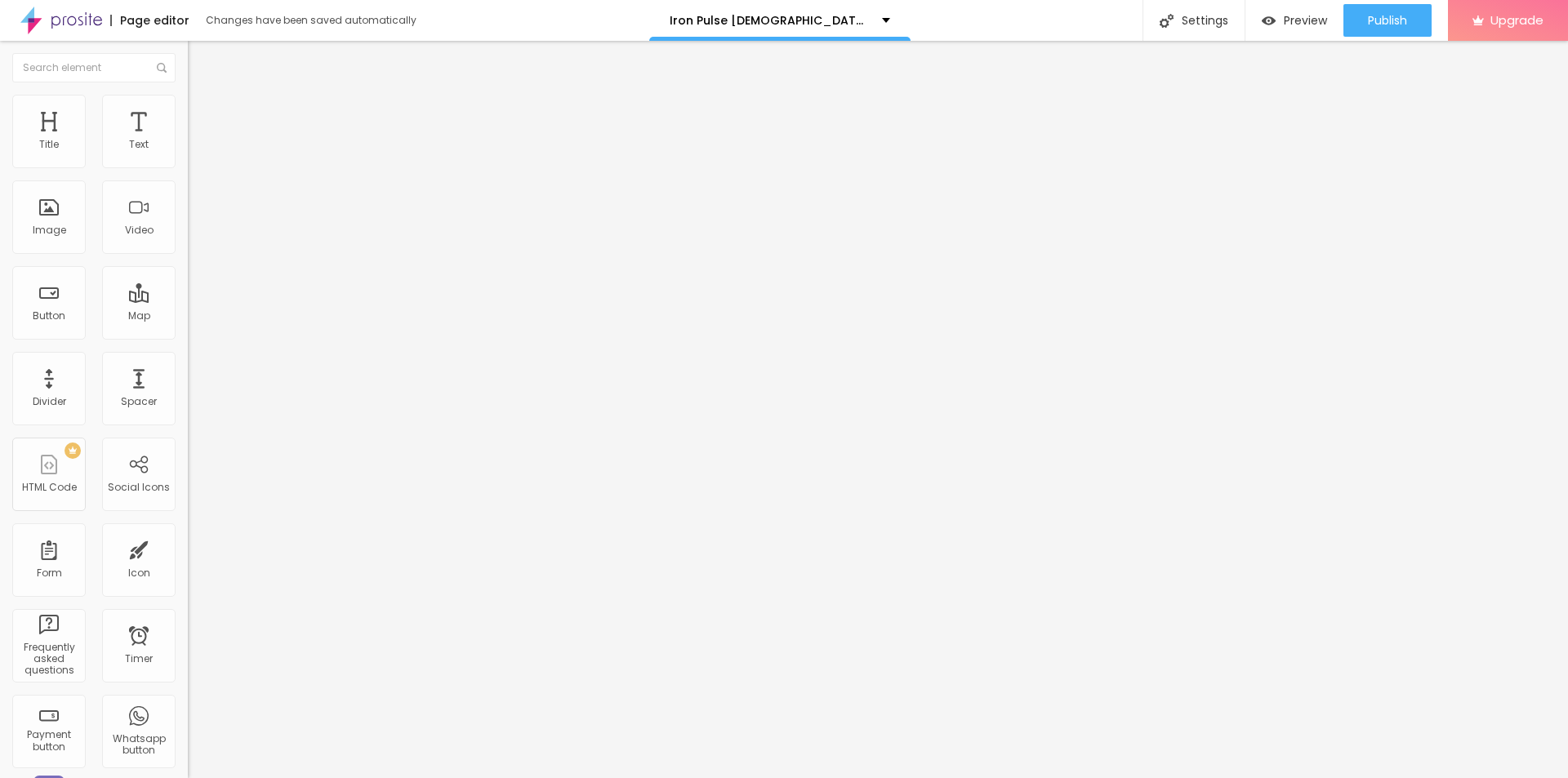
paste textarea "Iron Pulse [DEMOGRAPHIC_DATA][MEDICAL_DATA]"
type textarea "Iron Pulse [DEMOGRAPHIC_DATA][MEDICAL_DATA]"
click at [1382, 30] on div "Publish" at bounding box center [1388, 20] width 39 height 32
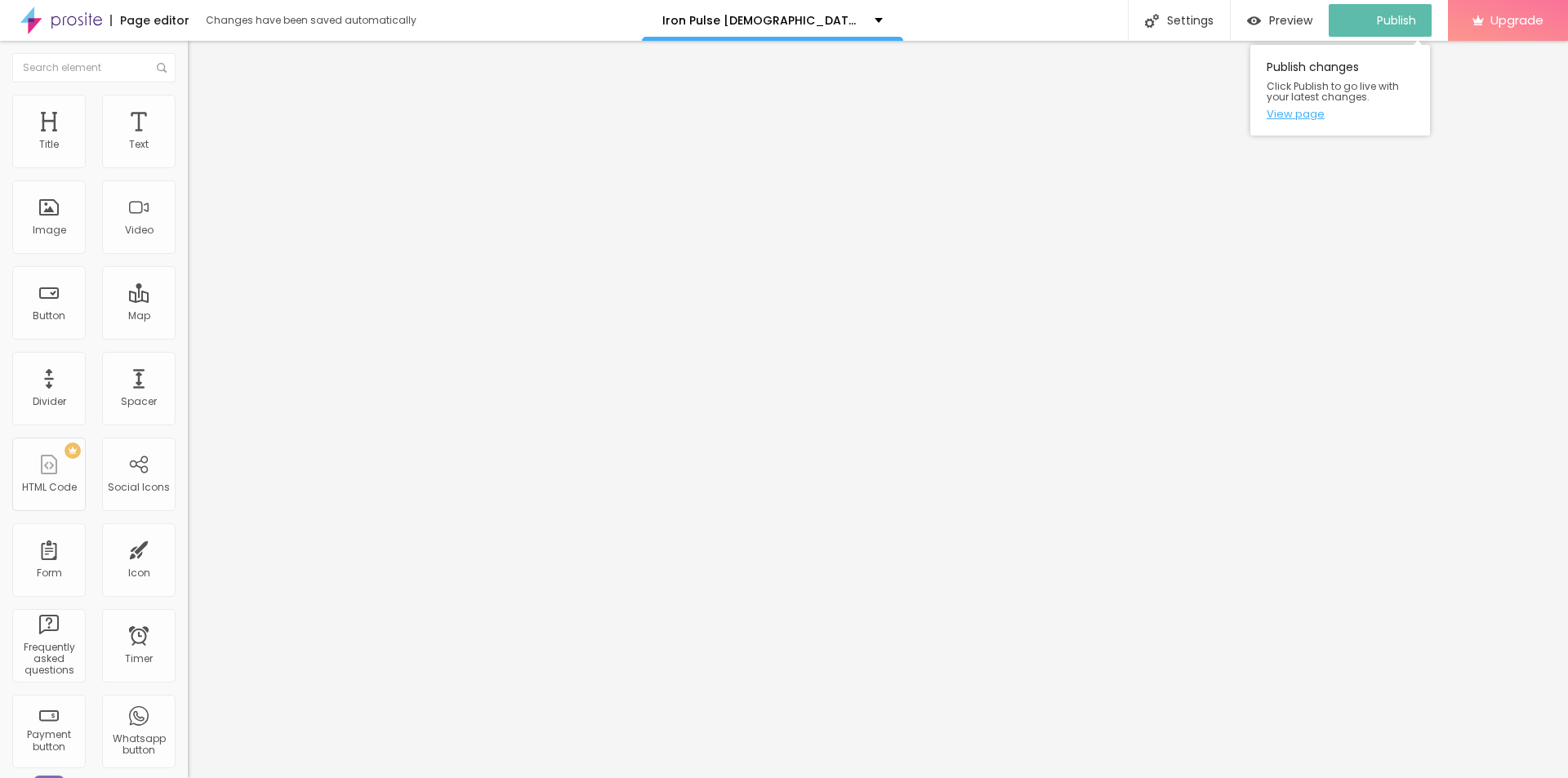
click at [1302, 115] on link "View page" at bounding box center [1340, 114] width 147 height 11
